Goal: Transaction & Acquisition: Purchase product/service

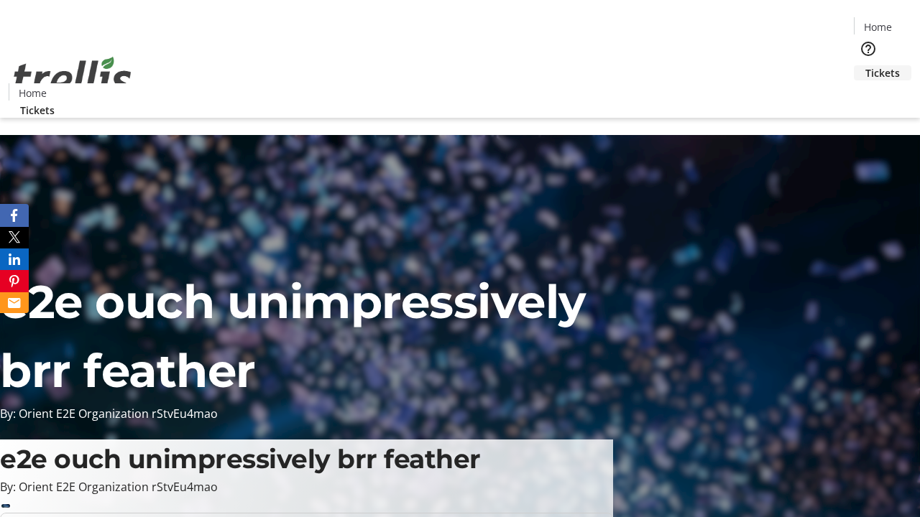
click at [865, 65] on span "Tickets" at bounding box center [882, 72] width 34 height 15
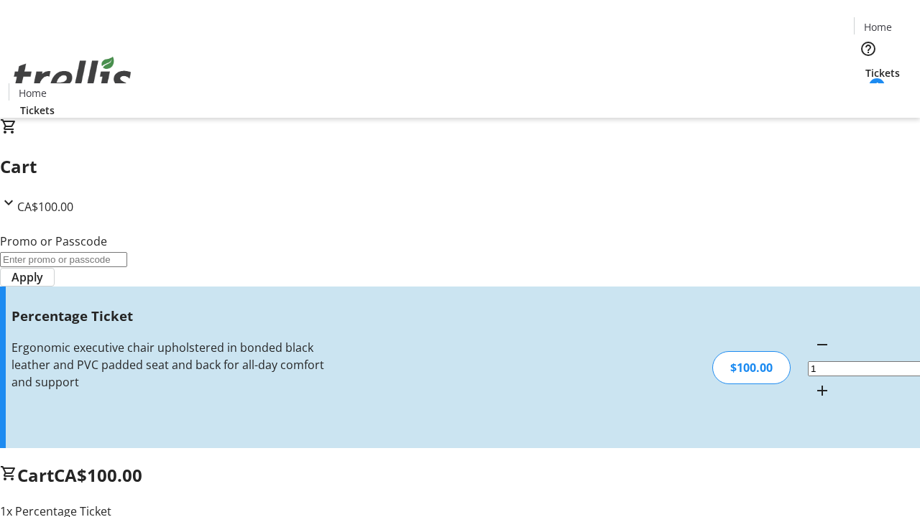
type input "FOO"
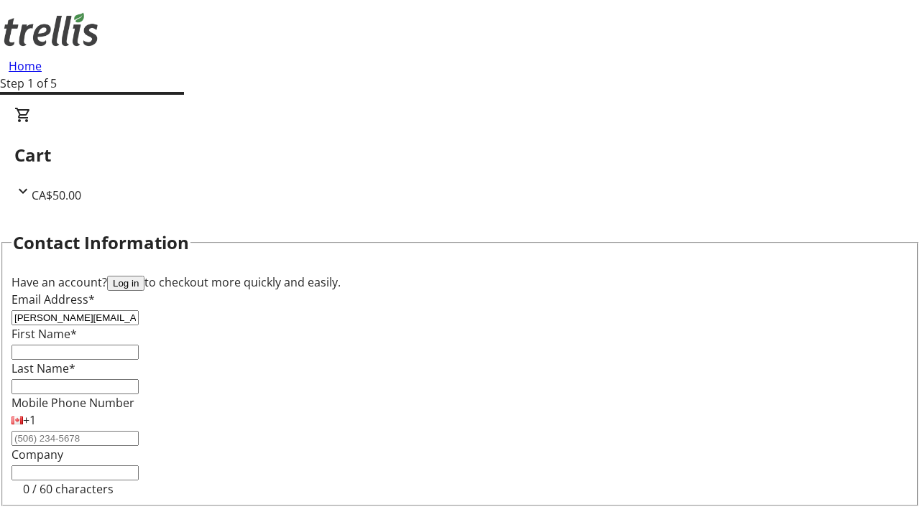
type input "[PERSON_NAME][EMAIL_ADDRESS][DOMAIN_NAME]"
type input "[PERSON_NAME]"
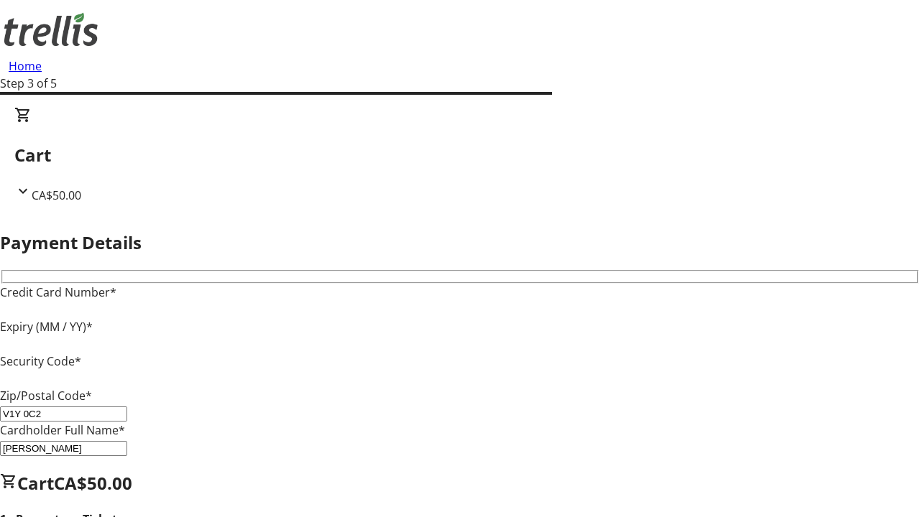
type input "V1Y 0C2"
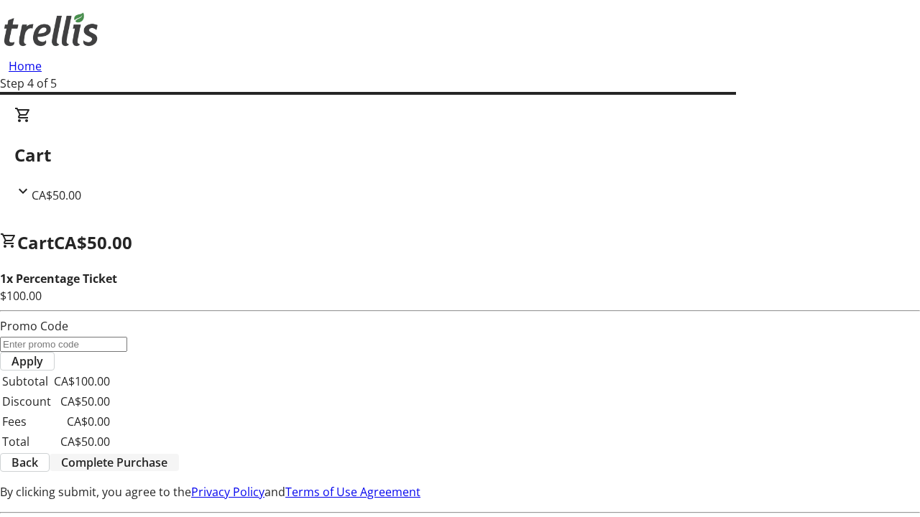
click at [167, 454] on span "Complete Purchase" at bounding box center [114, 462] width 106 height 17
